Goal: Navigation & Orientation: Go to known website

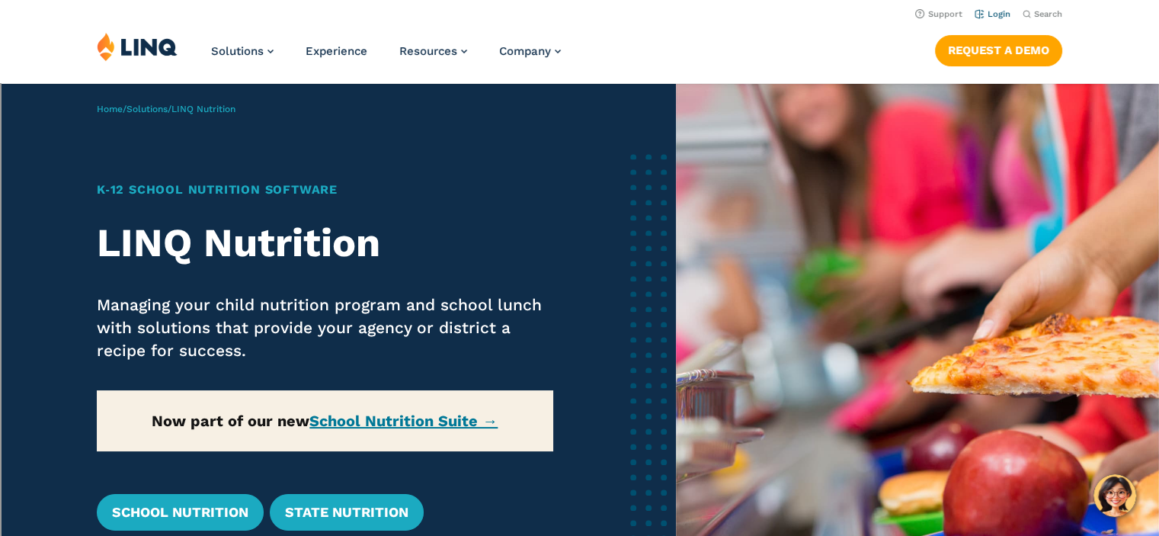
click at [999, 19] on link "Login" at bounding box center [993, 14] width 36 height 10
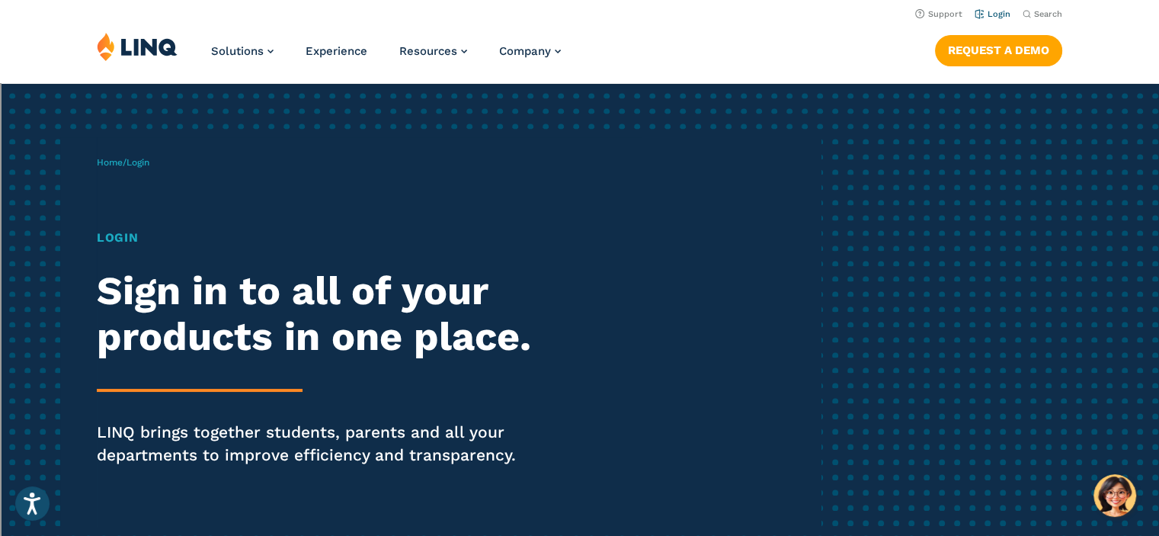
click at [987, 12] on link "Login" at bounding box center [993, 14] width 36 height 10
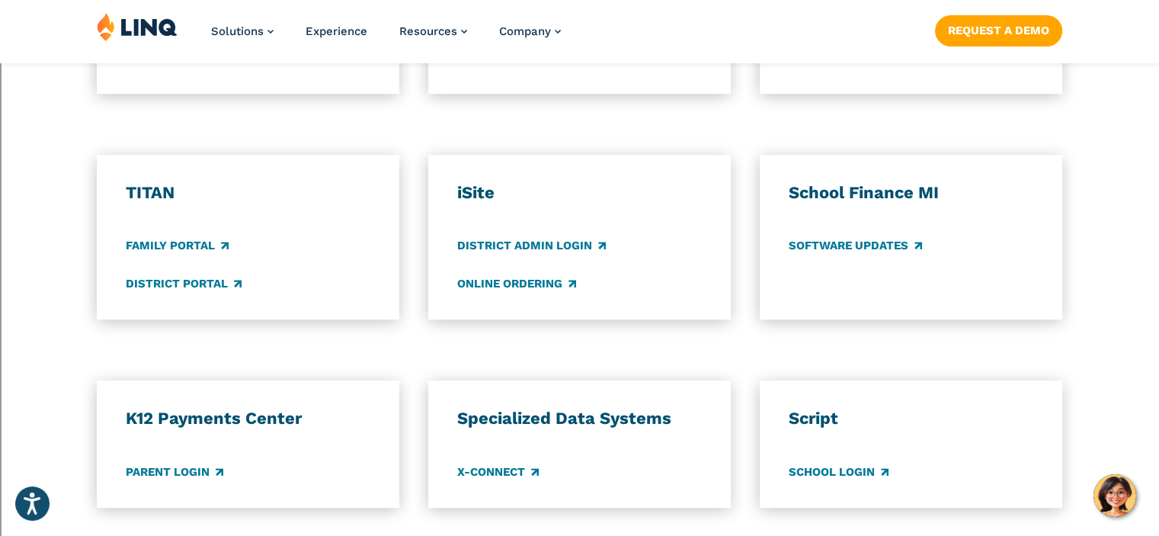
scroll to position [1067, 0]
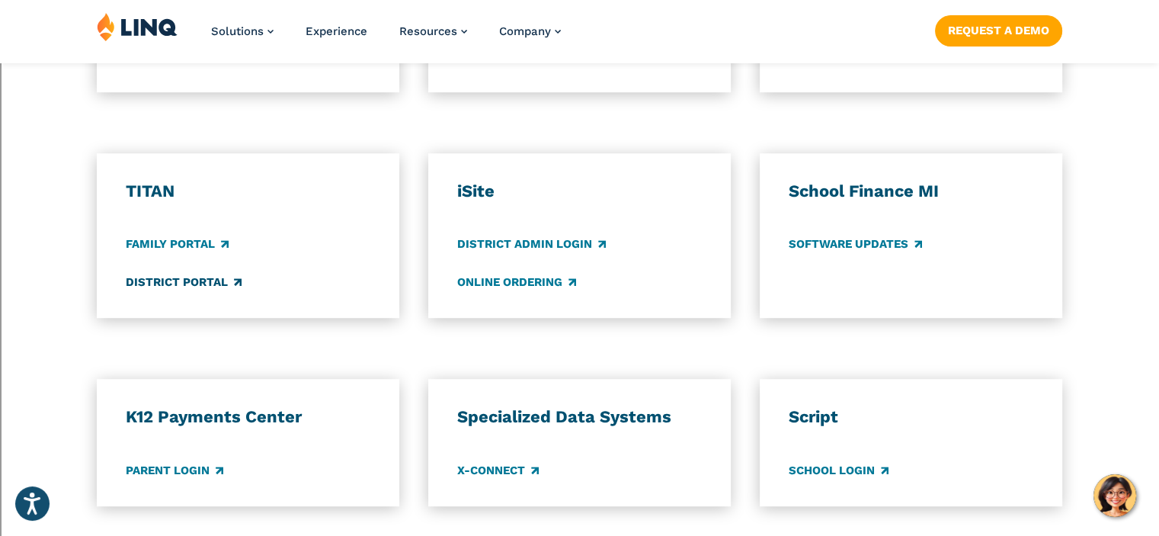
click at [169, 282] on link "District Portal" at bounding box center [184, 282] width 116 height 17
